Goal: Task Accomplishment & Management: Manage account settings

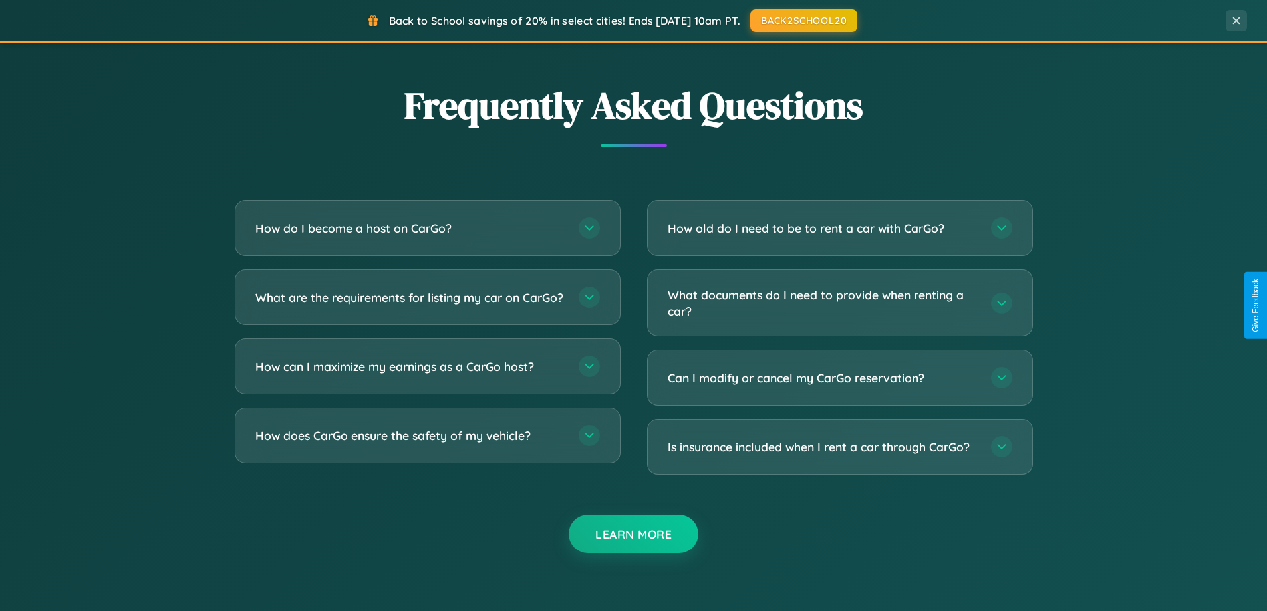
scroll to position [2560, 0]
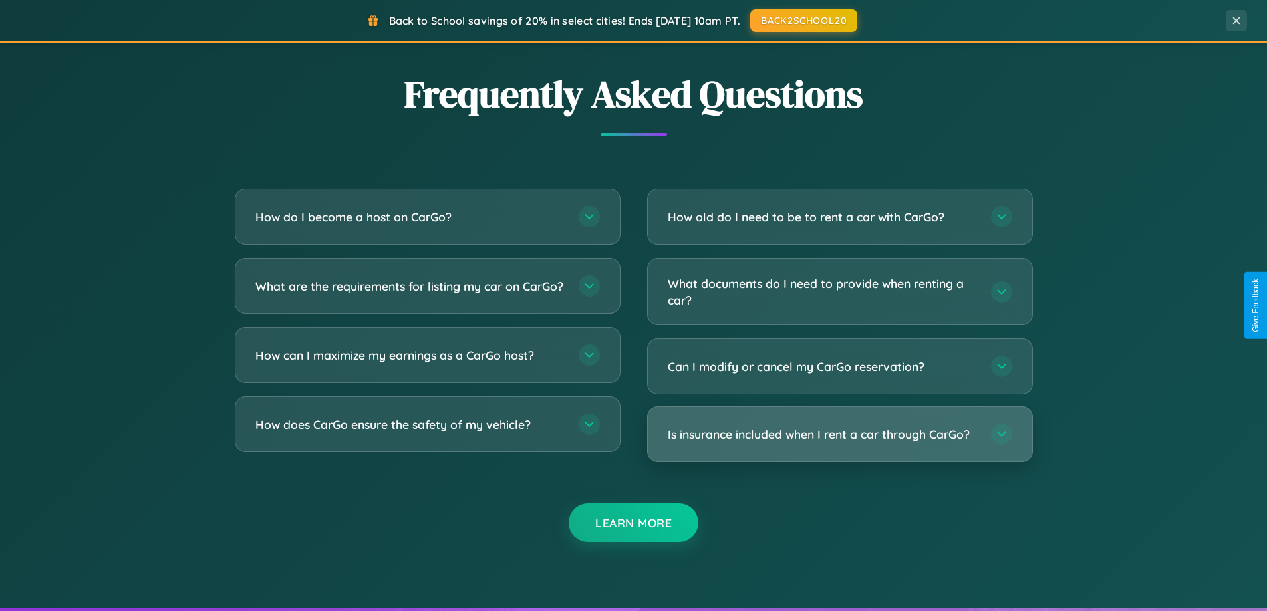
click at [839, 434] on h3 "Is insurance included when I rent a car through CarGo?" at bounding box center [823, 434] width 310 height 17
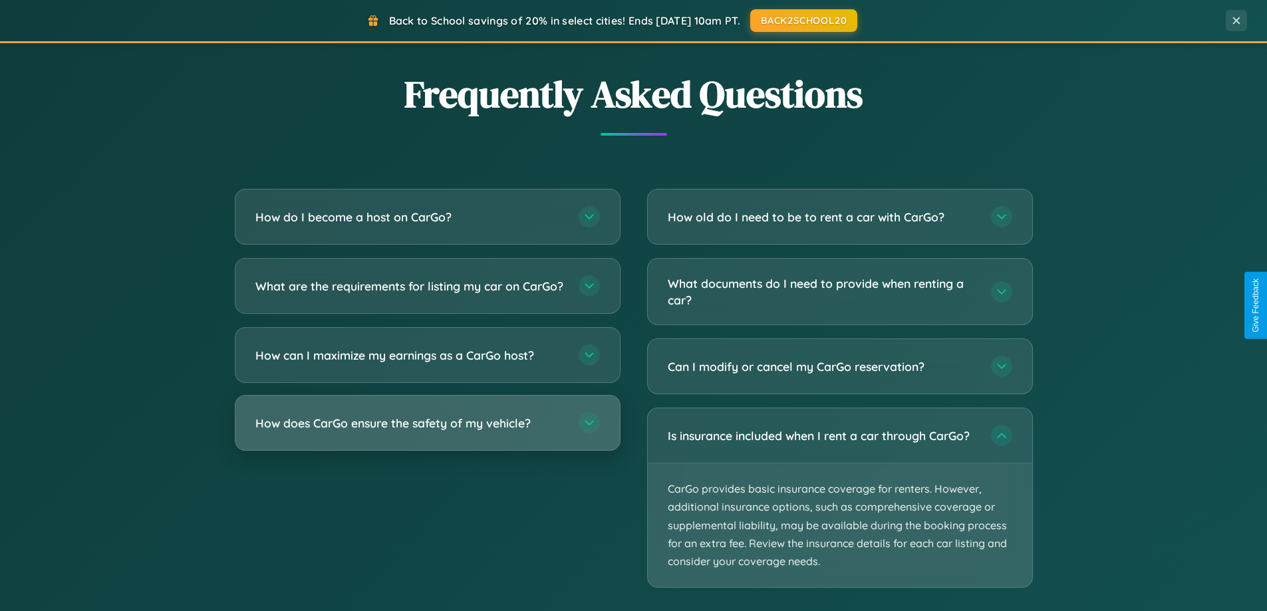
click at [427, 432] on h3 "How does CarGo ensure the safety of my vehicle?" at bounding box center [410, 423] width 310 height 17
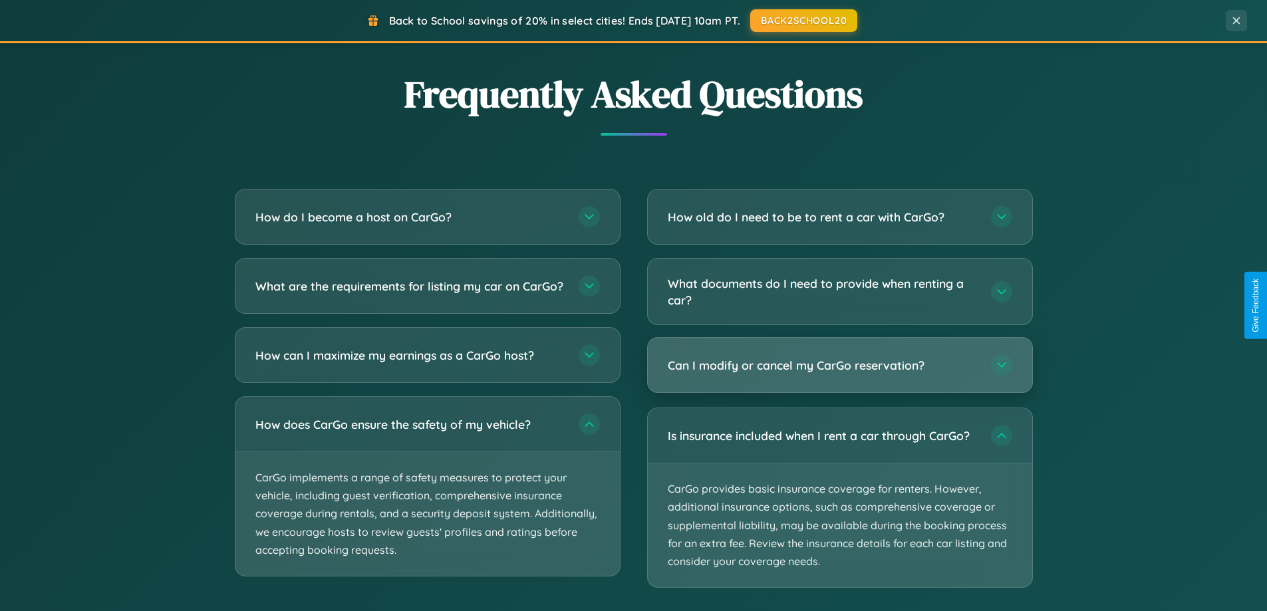
click at [839, 365] on h3 "Can I modify or cancel my CarGo reservation?" at bounding box center [823, 365] width 310 height 17
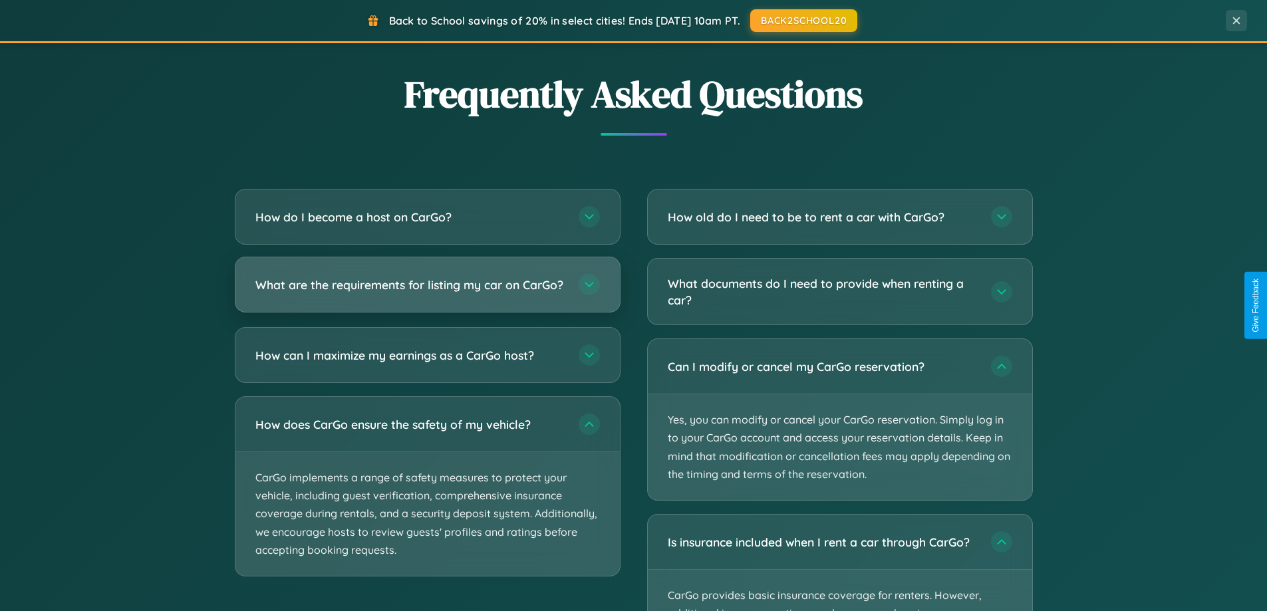
click at [427, 291] on h3 "What are the requirements for listing my car on CarGo?" at bounding box center [410, 285] width 310 height 17
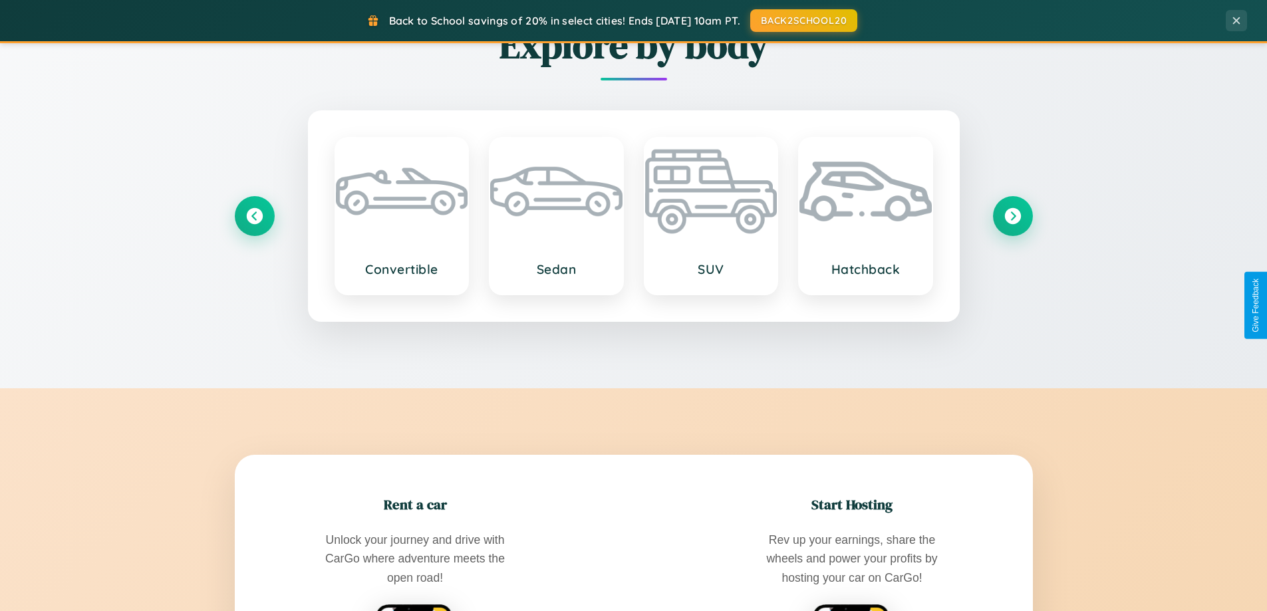
scroll to position [573, 0]
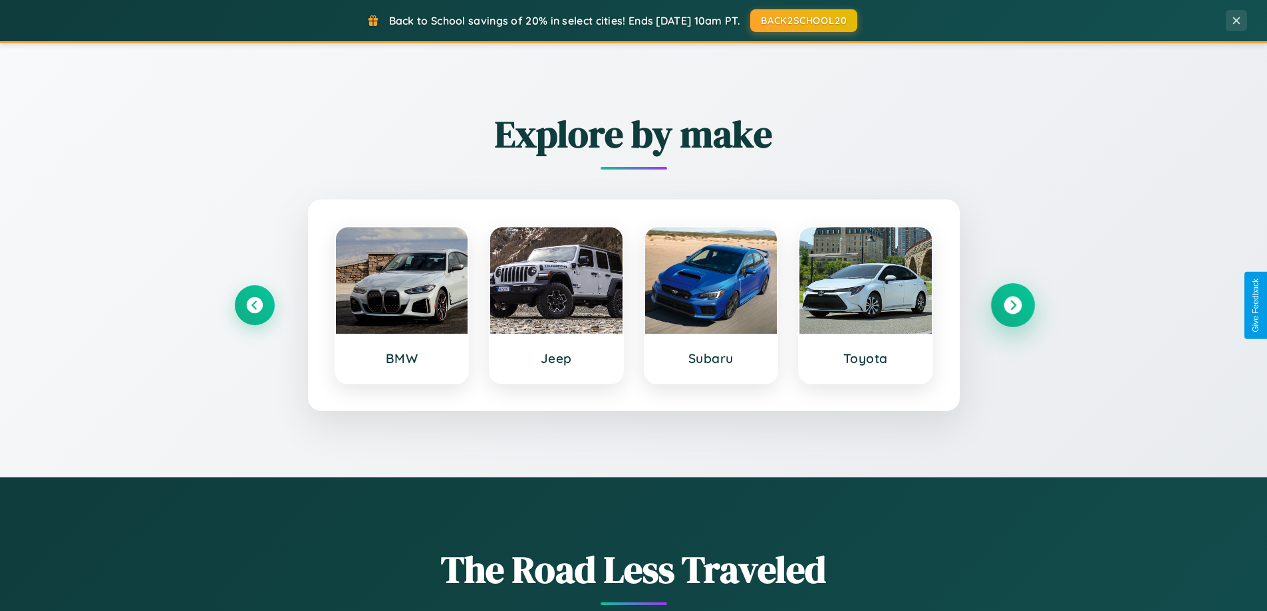
click at [1012, 305] on icon at bounding box center [1013, 306] width 18 height 18
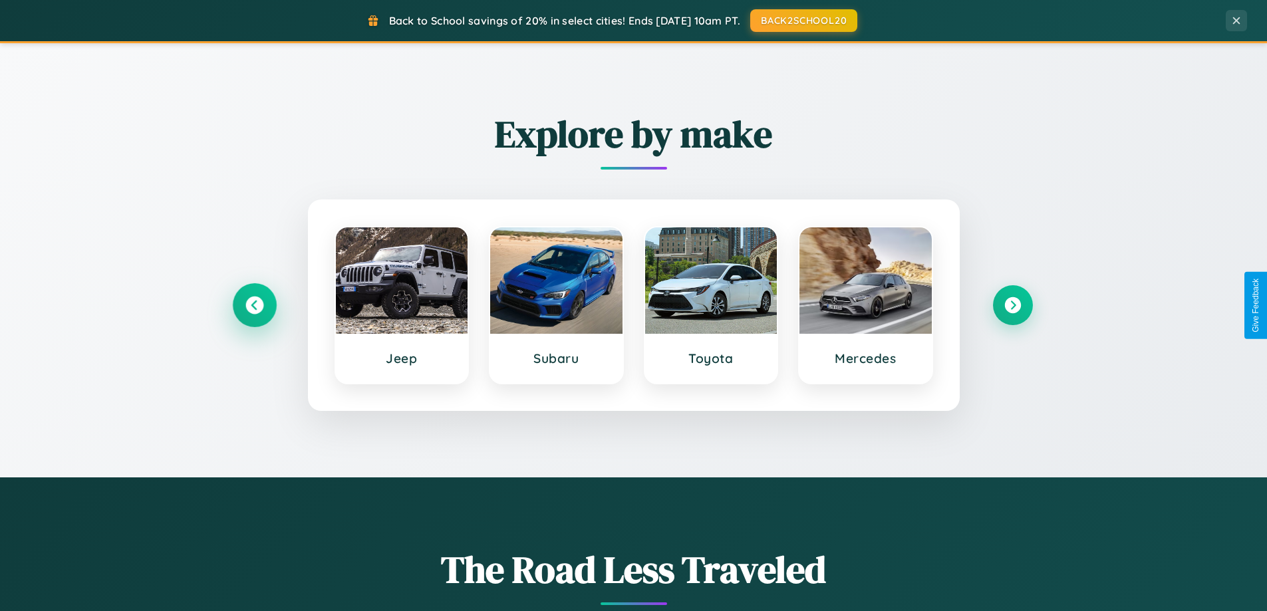
click at [254, 305] on icon at bounding box center [254, 306] width 18 height 18
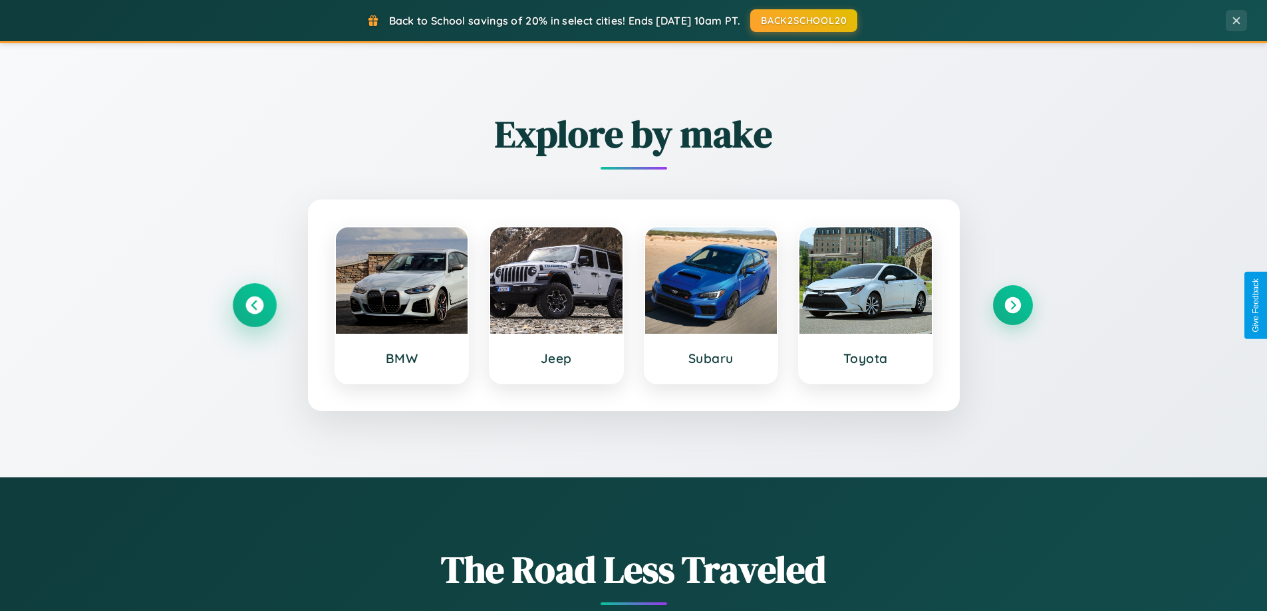
click at [254, 305] on icon at bounding box center [254, 306] width 18 height 18
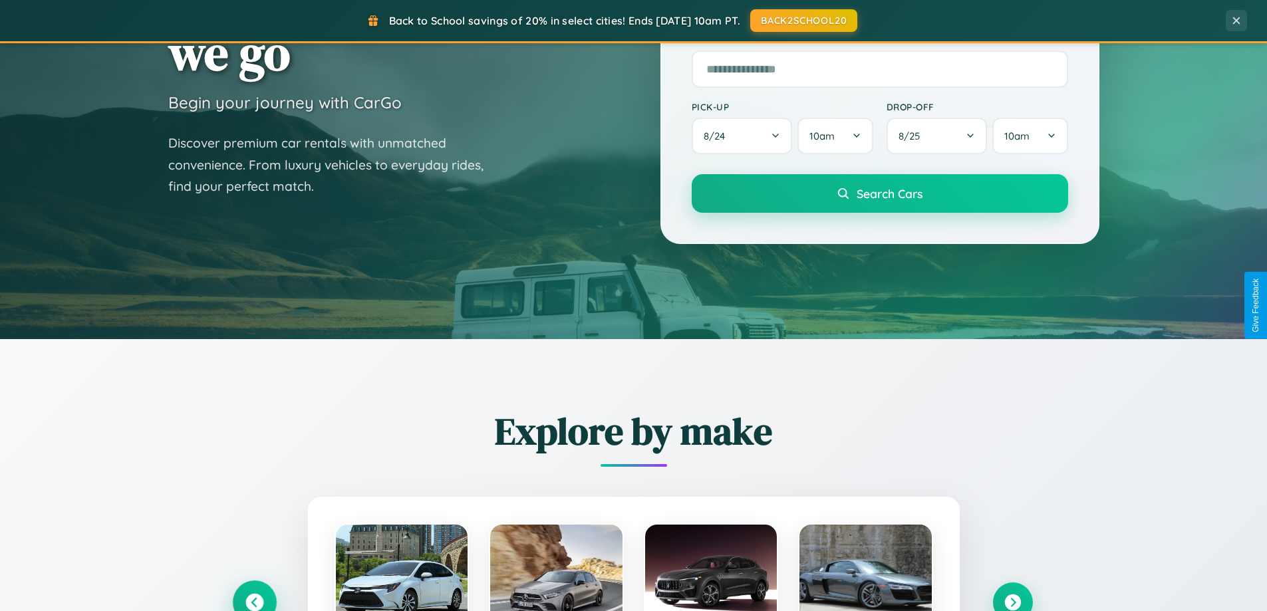
scroll to position [0, 0]
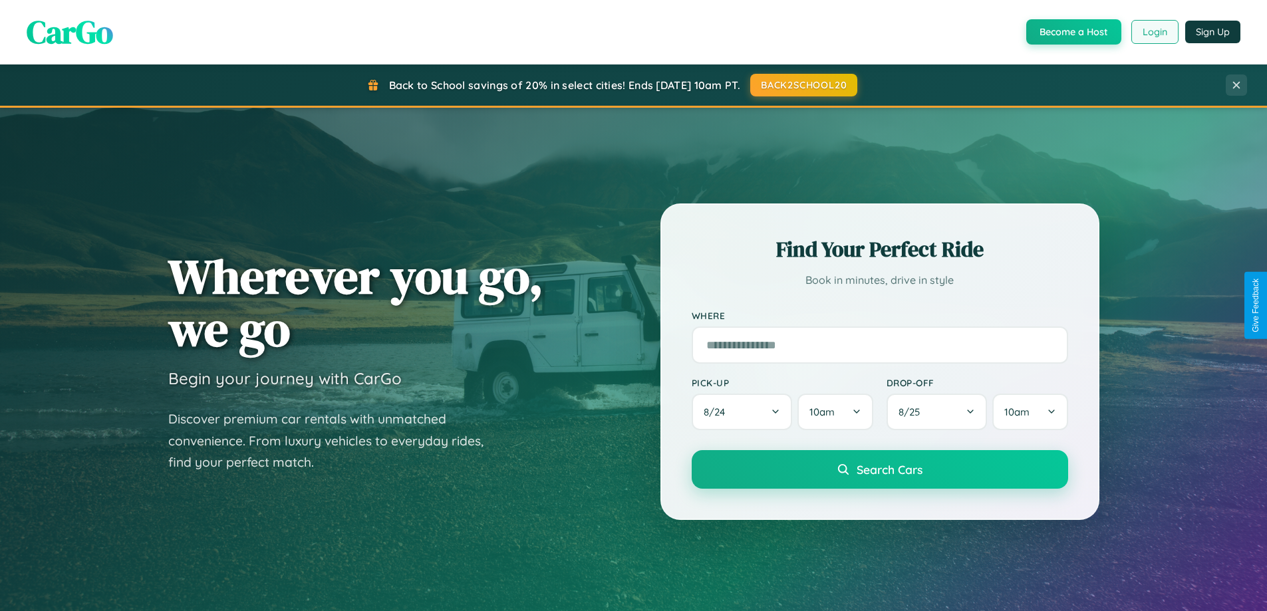
click at [1154, 32] on button "Login" at bounding box center [1154, 32] width 47 height 24
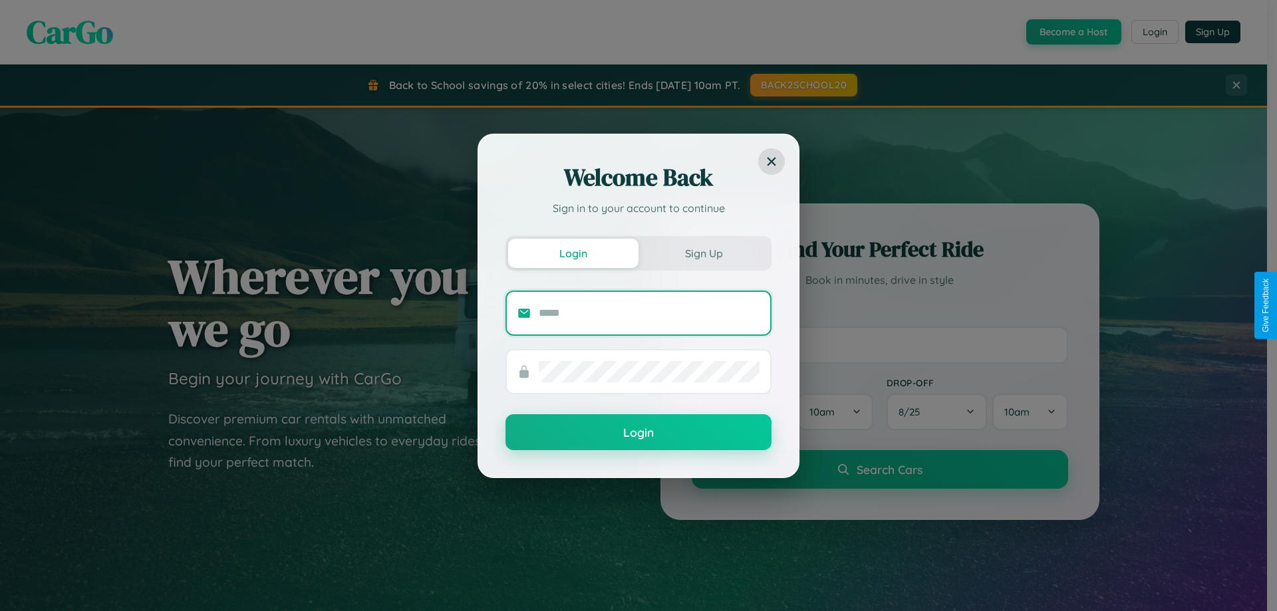
click at [649, 313] on input "text" at bounding box center [649, 313] width 221 height 21
type input "**********"
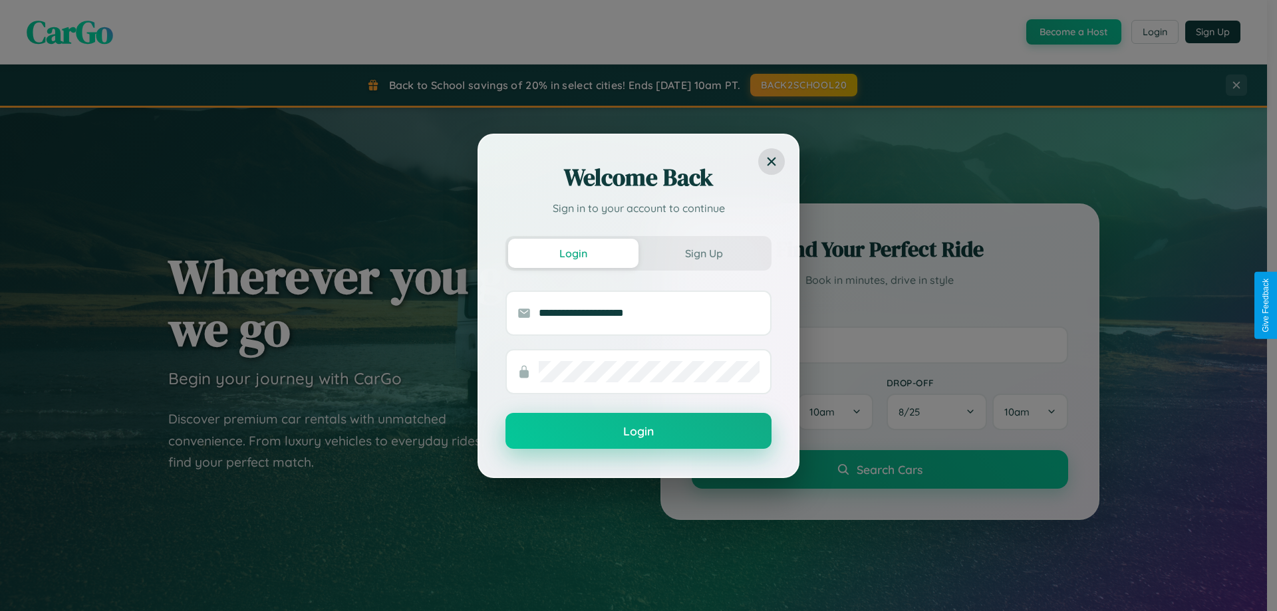
click at [639, 431] on button "Login" at bounding box center [639, 431] width 266 height 36
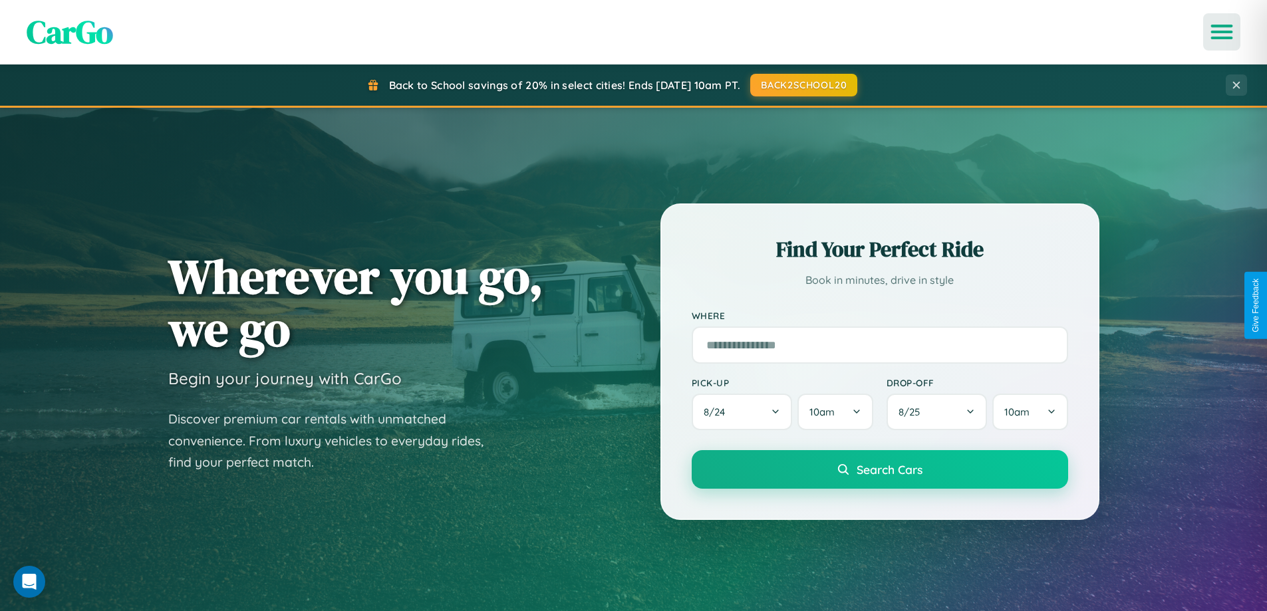
click at [1222, 32] on icon "Open menu" at bounding box center [1222, 32] width 19 height 12
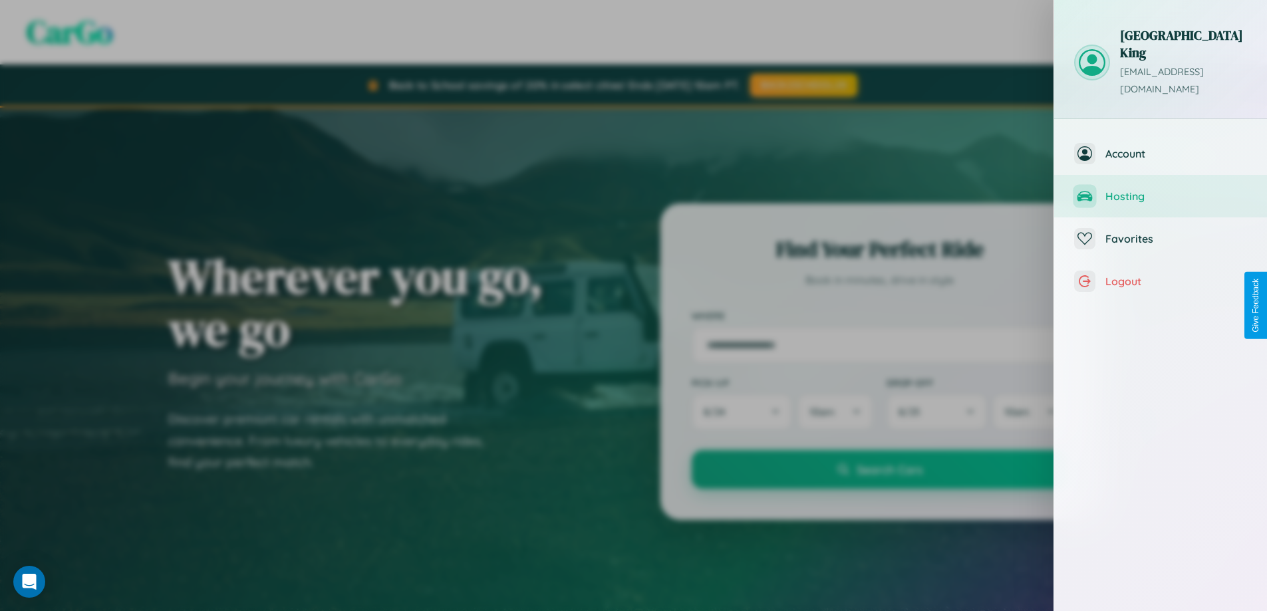
click at [1161, 190] on span "Hosting" at bounding box center [1177, 196] width 142 height 13
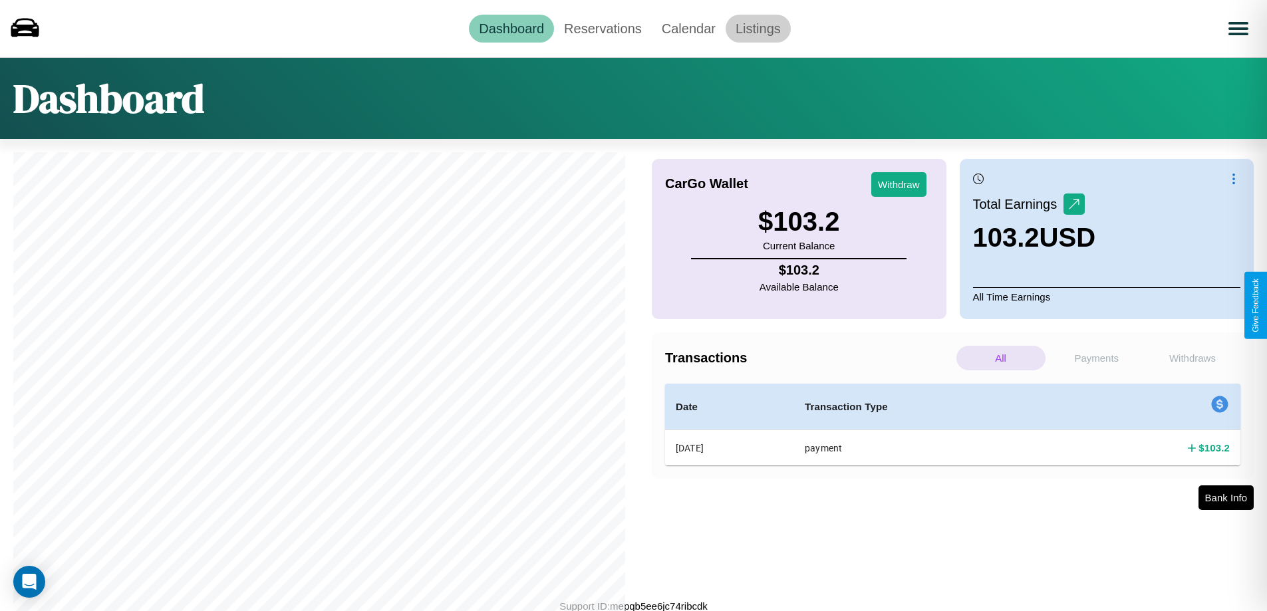
click at [758, 28] on link "Listings" at bounding box center [758, 29] width 65 height 28
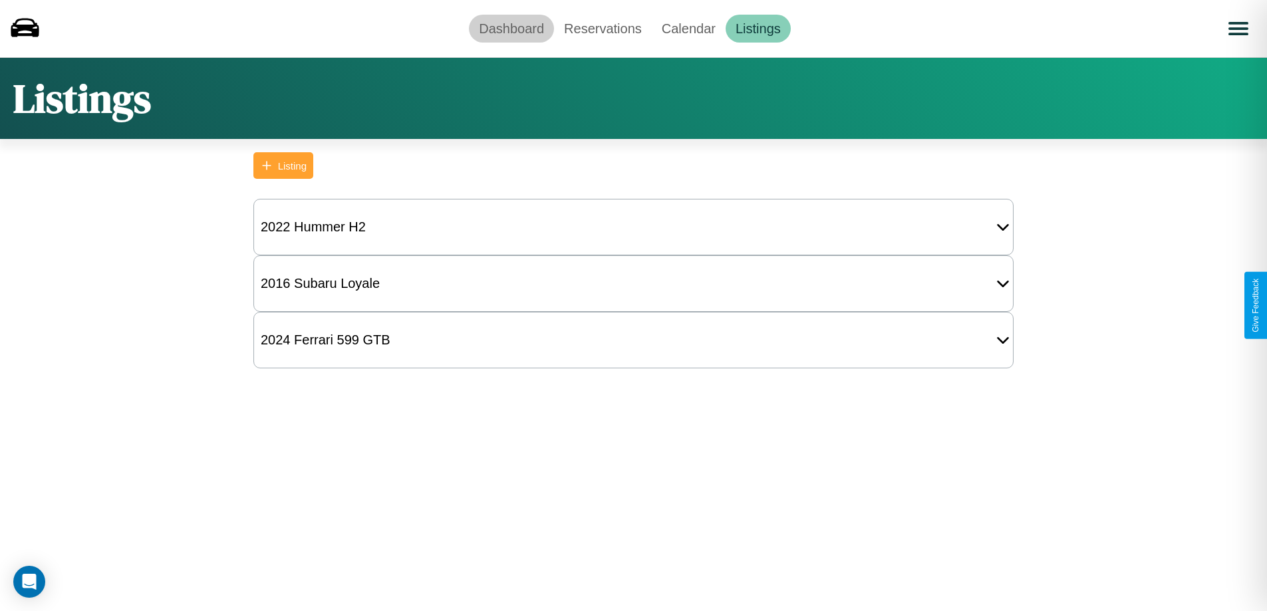
click at [512, 28] on link "Dashboard" at bounding box center [511, 29] width 85 height 28
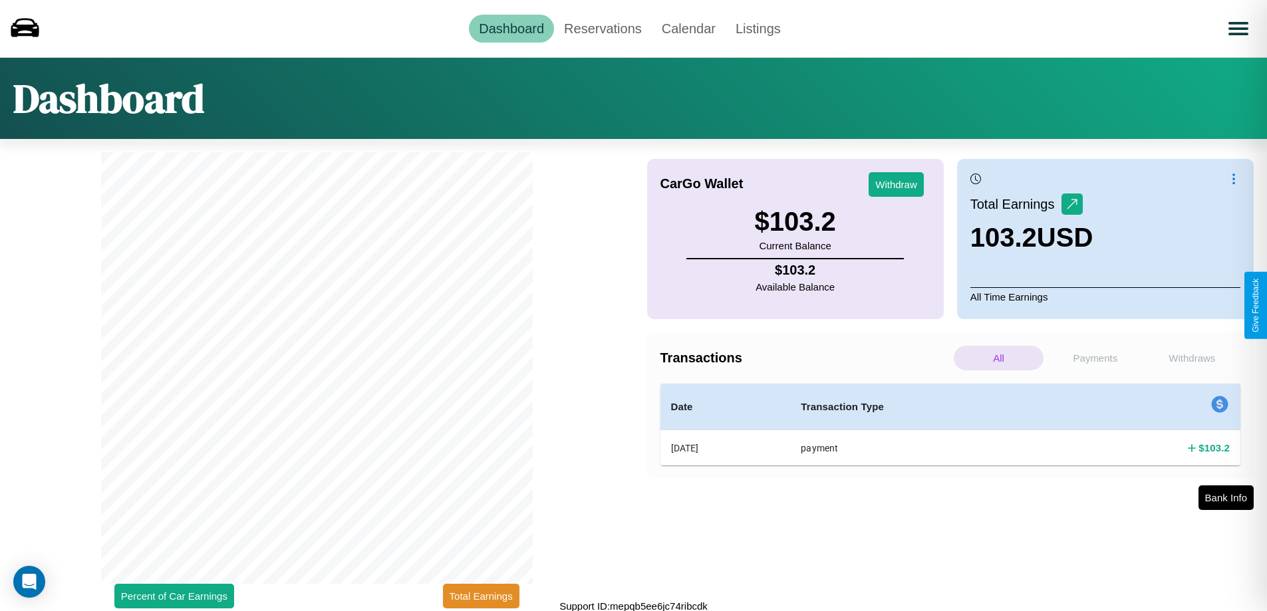
scroll to position [4, 0]
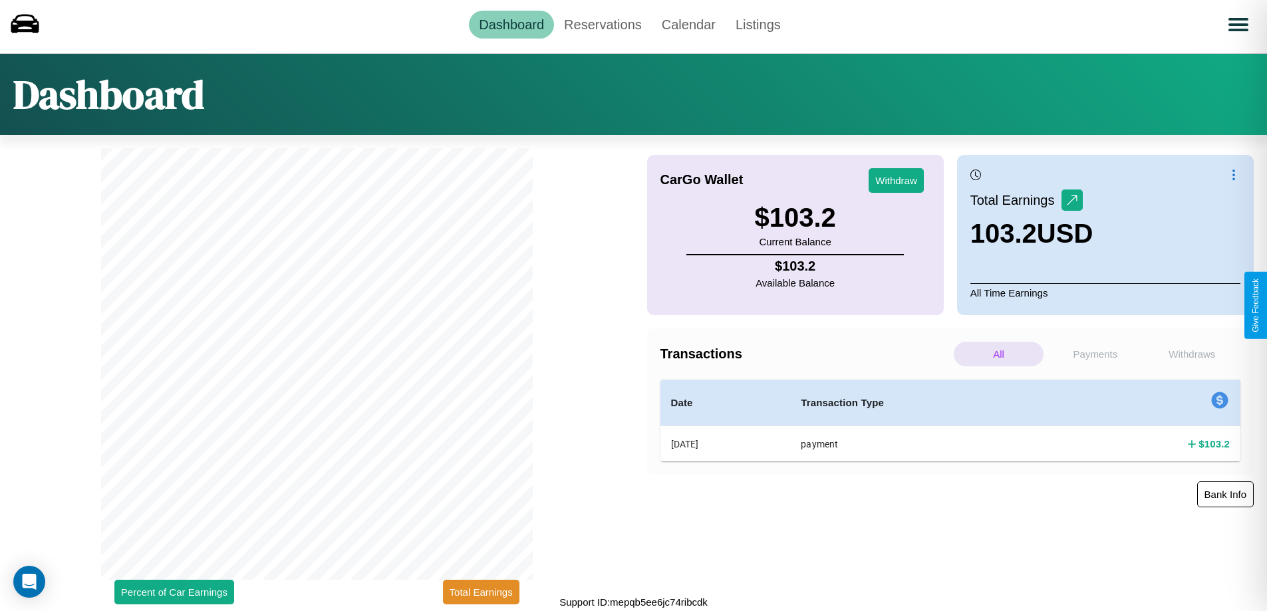
click at [1225, 494] on button "Bank Info" at bounding box center [1225, 495] width 57 height 26
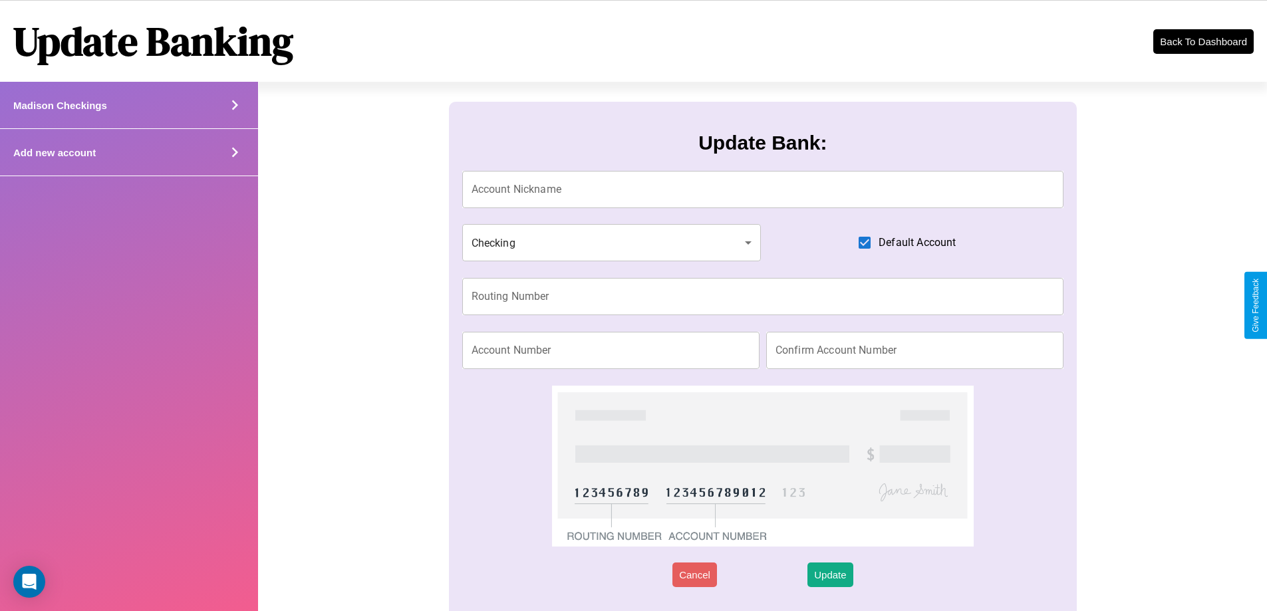
click at [234, 152] on icon at bounding box center [235, 152] width 20 height 20
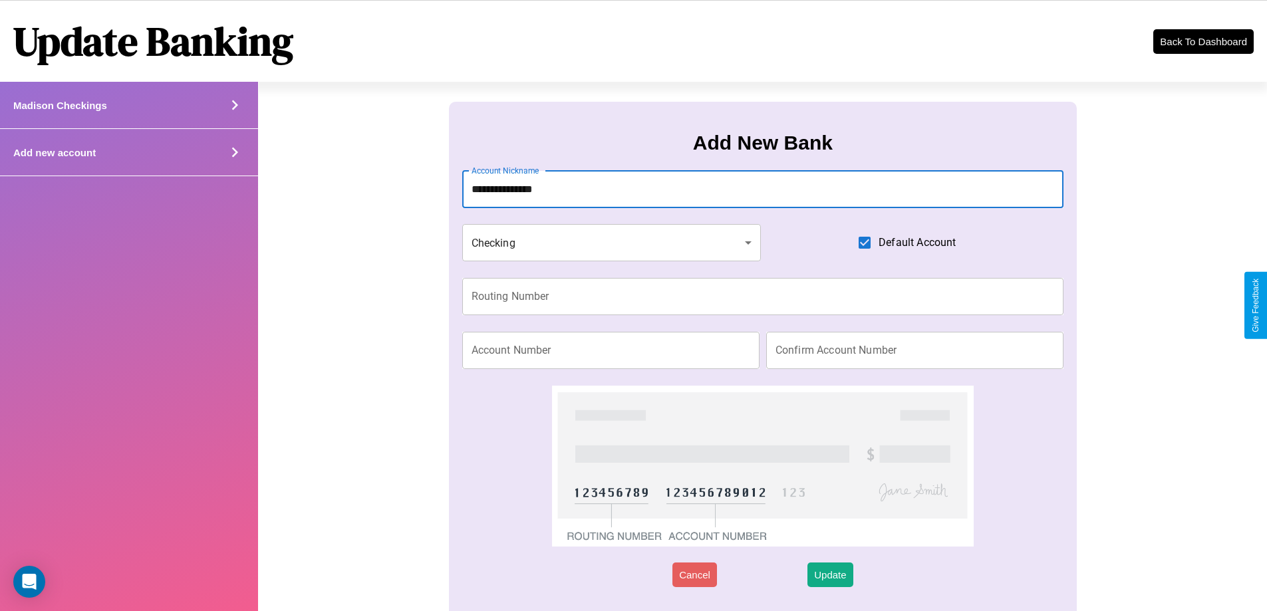
type input "**********"
